Goal: Transaction & Acquisition: Purchase product/service

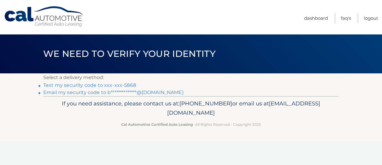
click at [108, 82] on link "Text my security code to xxx-xxx-5868" at bounding box center [89, 85] width 93 height 6
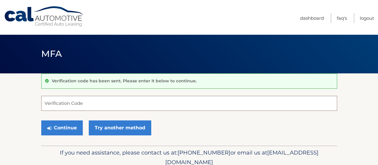
click at [90, 102] on input "Verification Code" at bounding box center [189, 103] width 296 height 15
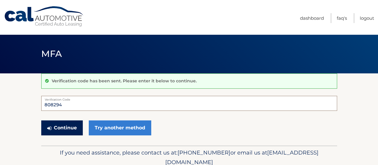
type input "808294"
click at [63, 123] on button "Continue" at bounding box center [62, 127] width 42 height 15
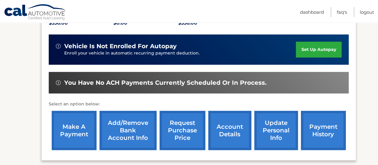
scroll to position [138, 0]
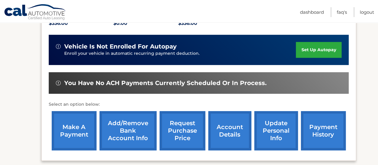
click at [326, 131] on link "payment history" at bounding box center [323, 130] width 45 height 39
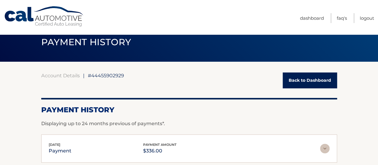
scroll to position [11, 0]
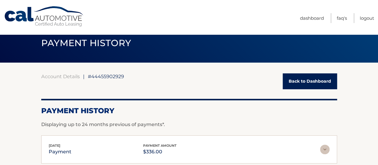
click at [307, 80] on link "Back to Dashboard" at bounding box center [310, 81] width 54 height 16
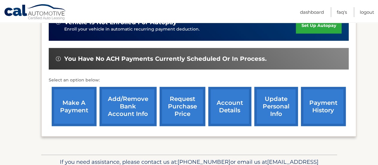
scroll to position [167, 0]
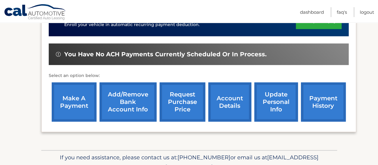
click at [76, 110] on link "make a payment" at bounding box center [74, 101] width 45 height 39
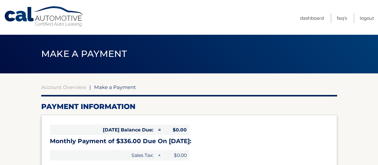
select select "MmEwMGU2MjktMjE0NS00OWQzLTlkOGQtMGJmYTgwNmQzNjYw"
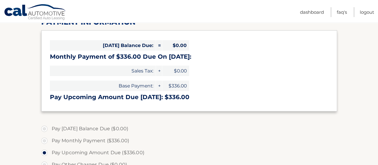
scroll to position [85, 0]
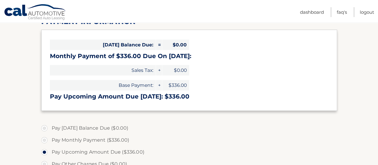
click at [175, 39] on span "$0.00" at bounding box center [175, 44] width 27 height 10
click at [198, 56] on div "Today's Balance Due: = $0.00 Monthly Payment of $336.00 Due On Sep 10: Sales Ta…" at bounding box center [189, 70] width 296 height 81
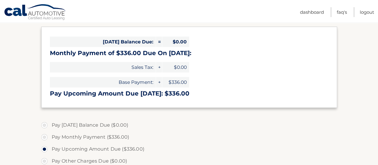
scroll to position [88, 0]
click at [44, 131] on label "Pay Monthly Payment ($336.00)" at bounding box center [189, 137] width 296 height 12
click at [44, 131] on input "Pay Monthly Payment ($336.00)" at bounding box center [47, 136] width 6 height 10
radio input "true"
click at [45, 143] on label "Pay Upcoming Amount Due ($336.00)" at bounding box center [189, 149] width 296 height 12
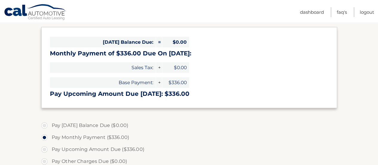
click at [45, 143] on input "Pay Upcoming Amount Due ($336.00)" at bounding box center [47, 148] width 6 height 10
radio input "true"
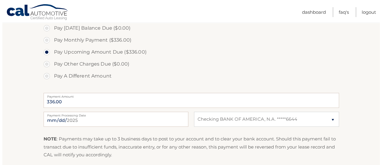
scroll to position [185, 0]
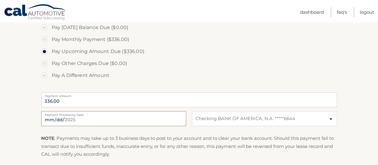
click at [78, 111] on input "2025-09-06" at bounding box center [113, 118] width 145 height 15
type input "2025-09-09"
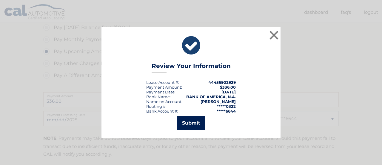
click at [191, 121] on button "Submit" at bounding box center [191, 123] width 28 height 14
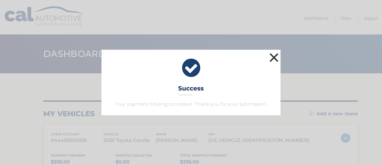
click at [274, 59] on button "×" at bounding box center [274, 57] width 12 height 12
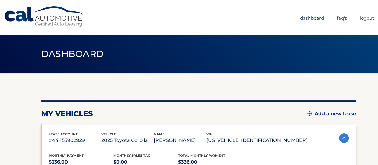
click at [322, 19] on link "Dashboard" at bounding box center [312, 18] width 24 height 10
click at [366, 18] on link "Logout" at bounding box center [367, 18] width 14 height 10
